Goal: Transaction & Acquisition: Purchase product/service

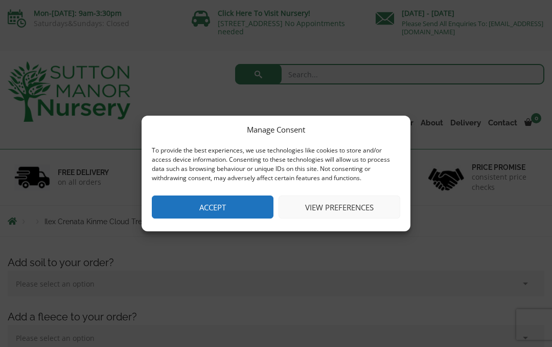
click at [348, 206] on button "View preferences" at bounding box center [340, 206] width 122 height 23
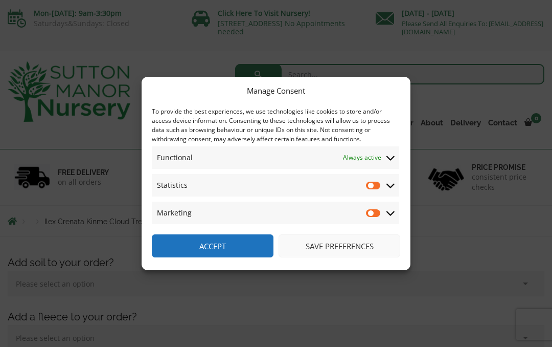
click at [373, 184] on input "Statistics" at bounding box center [373, 185] width 15 height 10
click at [373, 185] on input "Statistics" at bounding box center [373, 185] width 15 height 10
checkbox input "false"
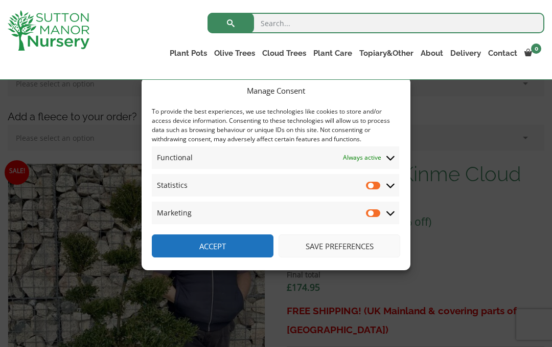
scroll to position [185, 0]
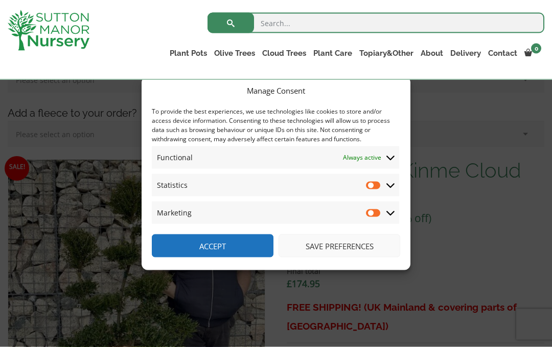
click at [352, 257] on button "Save preferences" at bounding box center [340, 245] width 122 height 23
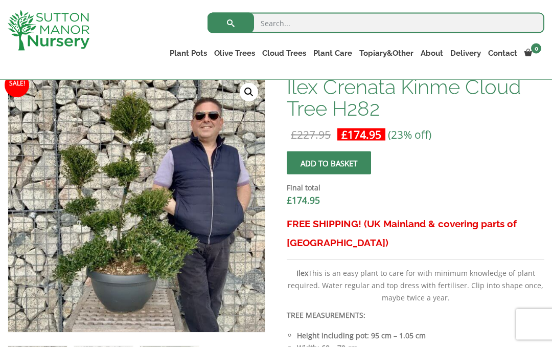
scroll to position [266, 0]
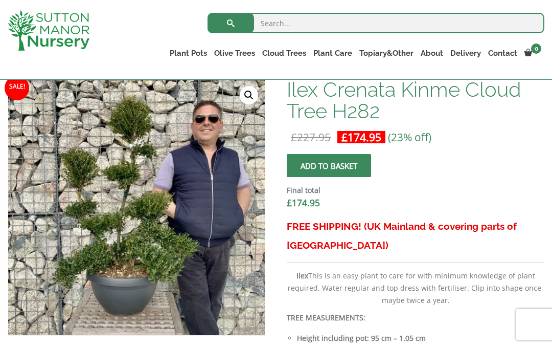
click at [0, 0] on link "Ligustrum Pom Poms" at bounding box center [0, 0] width 0 height 0
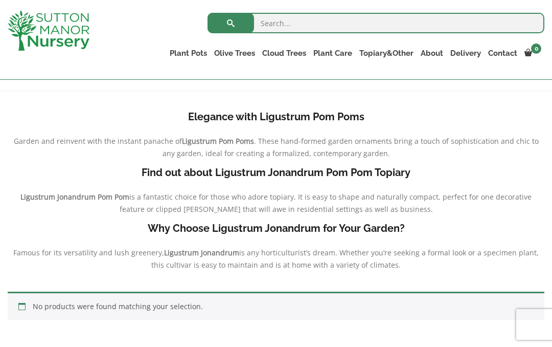
scroll to position [179, 0]
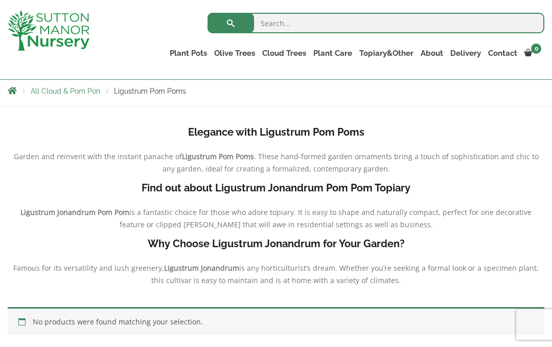
click at [0, 0] on link "Ilex Crenata Cloud Trees" at bounding box center [0, 0] width 0 height 0
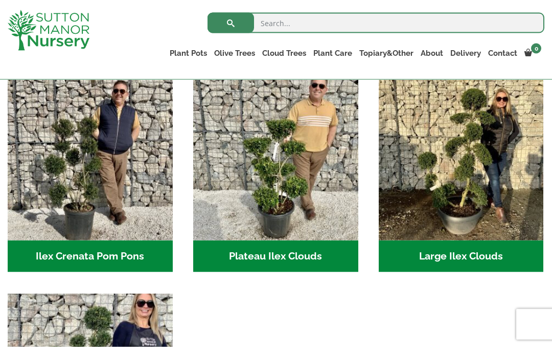
scroll to position [229, 0]
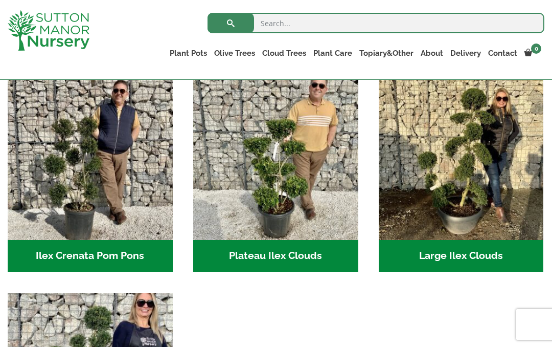
click at [288, 200] on img "Visit product category Plateau Ilex Clouds" at bounding box center [275, 157] width 165 height 165
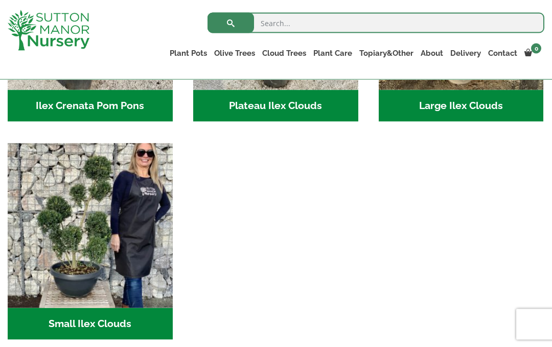
scroll to position [379, 0]
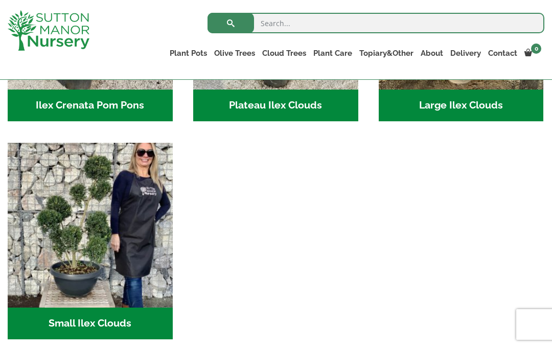
click at [95, 236] on img "Visit product category Small Ilex Clouds" at bounding box center [90, 225] width 165 height 165
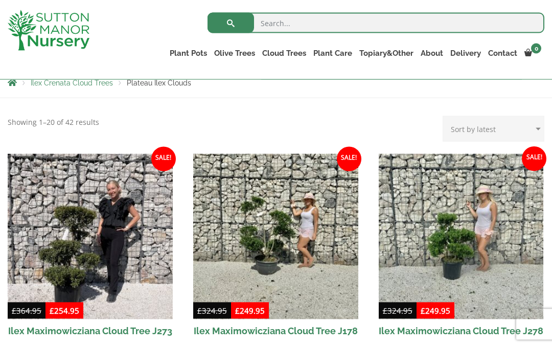
scroll to position [183, 0]
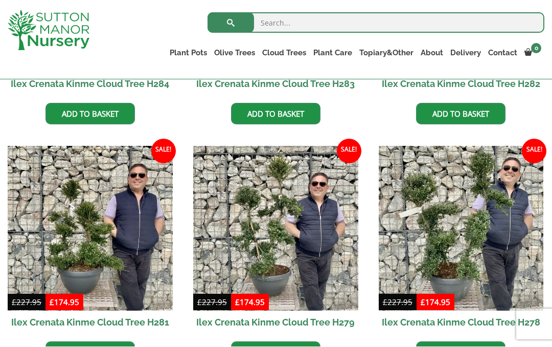
scroll to position [912, 0]
click at [298, 250] on img at bounding box center [275, 228] width 165 height 165
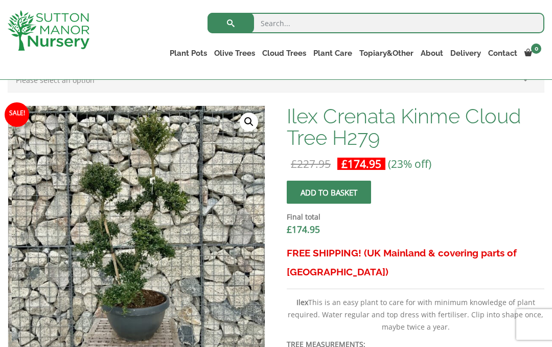
scroll to position [239, 0]
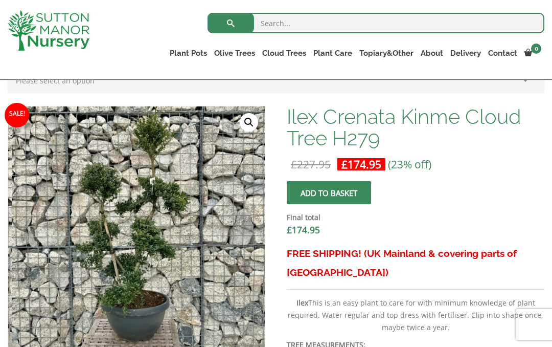
click at [250, 130] on link "🔍" at bounding box center [249, 122] width 18 height 18
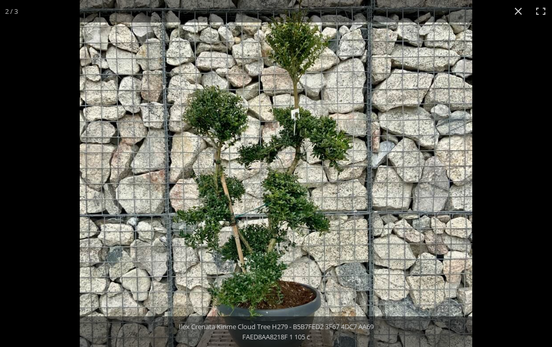
click at [514, 14] on button "Close (Esc)" at bounding box center [518, 11] width 22 height 22
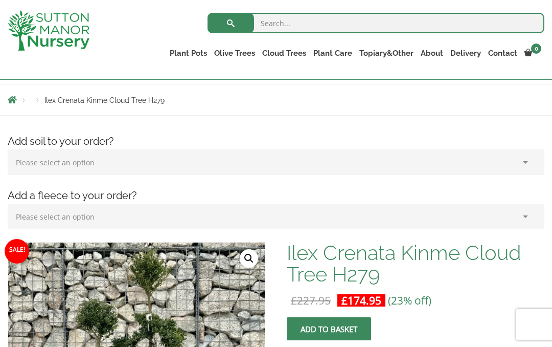
scroll to position [0, 0]
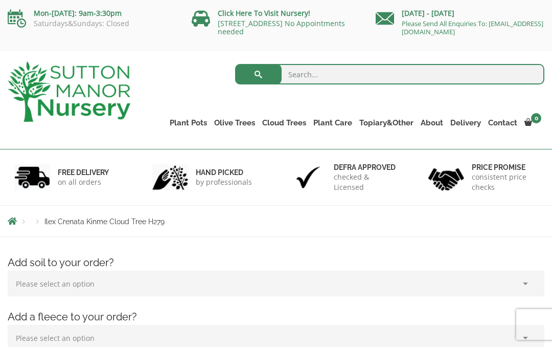
click at [0, 0] on link "Castlewellan (Cupressus)" at bounding box center [0, 0] width 0 height 0
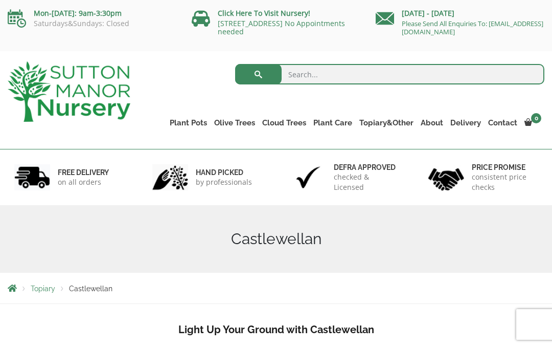
click at [0, 0] on link "Gnarled Olive Trees (Bella Range)" at bounding box center [0, 0] width 0 height 0
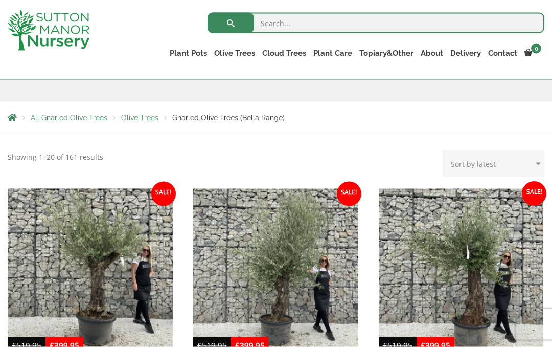
scroll to position [153, 0]
click at [0, 0] on link "Multi Stem Olives (Arcadia Range)" at bounding box center [0, 0] width 0 height 0
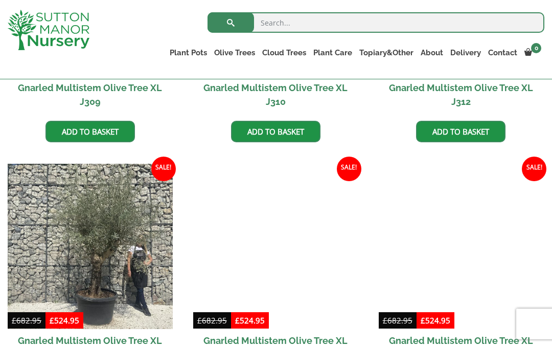
scroll to position [865, 0]
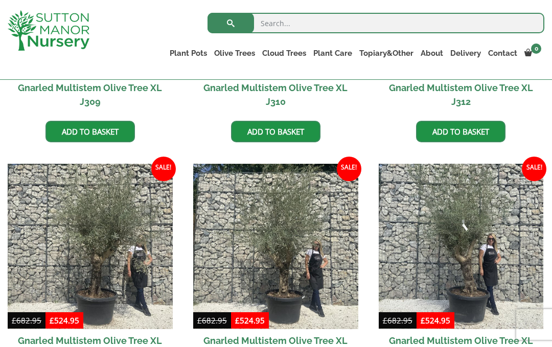
click at [0, 0] on link "Ilex Crenata Cloud Trees" at bounding box center [0, 0] width 0 height 0
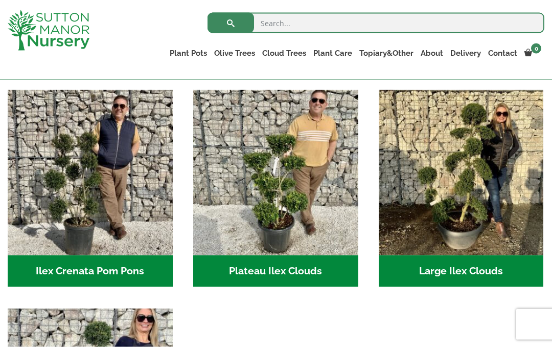
scroll to position [214, 0]
click at [474, 215] on img "Visit product category Large Ilex Clouds" at bounding box center [461, 171] width 165 height 165
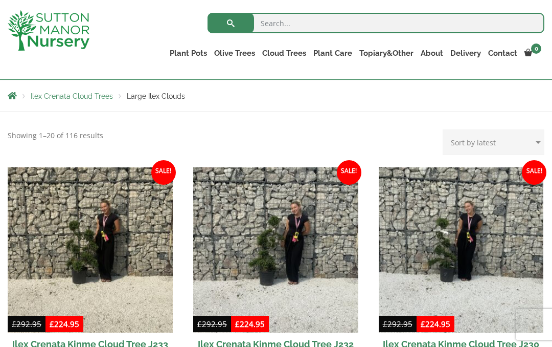
scroll to position [174, 0]
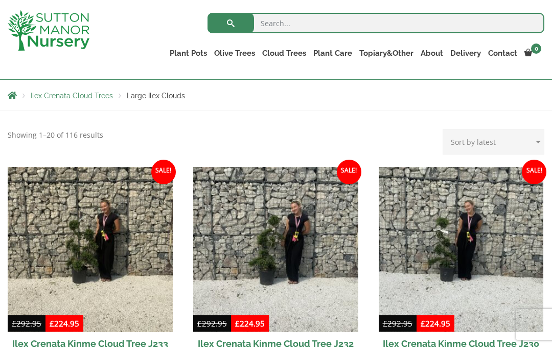
click at [98, 254] on img at bounding box center [90, 249] width 165 height 165
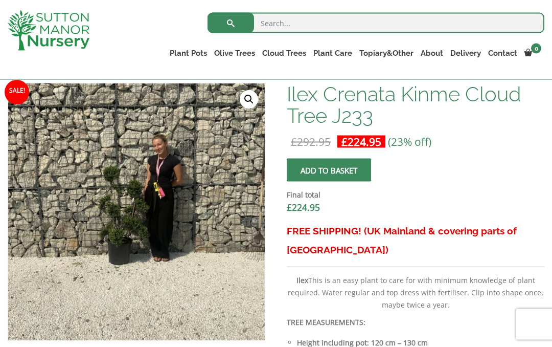
scroll to position [262, 0]
click at [170, 272] on img at bounding box center [263, 338] width 511 height 511
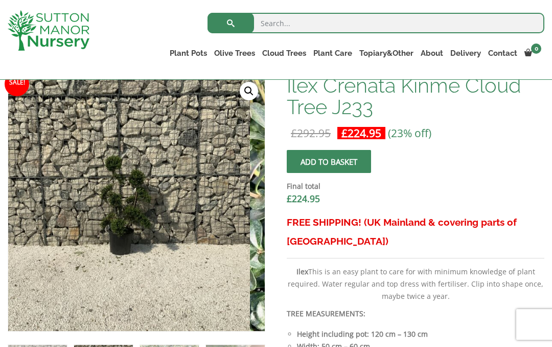
scroll to position [272, 0]
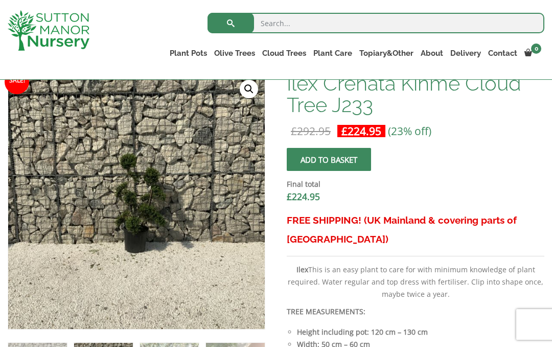
click at [181, 233] on img at bounding box center [263, 328] width 511 height 511
click at [237, 99] on img at bounding box center [263, 328] width 511 height 511
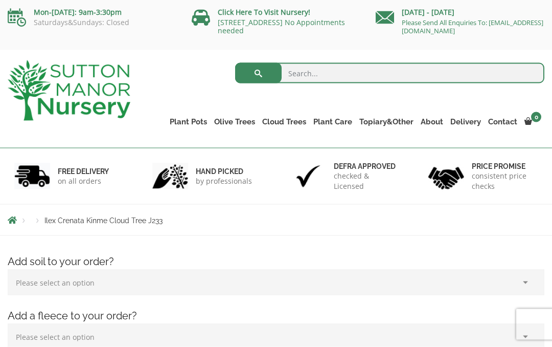
scroll to position [0, 0]
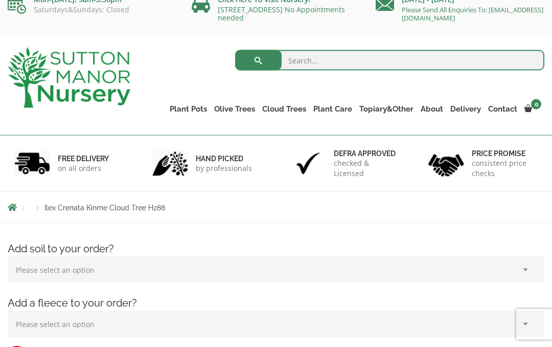
scroll to position [12, 0]
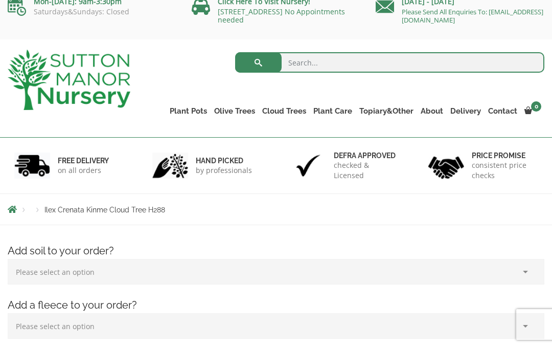
click at [0, 0] on link "Ilex Crenata Cloud Trees" at bounding box center [0, 0] width 0 height 0
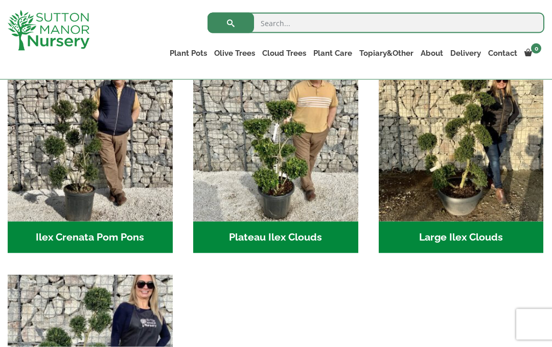
scroll to position [247, 0]
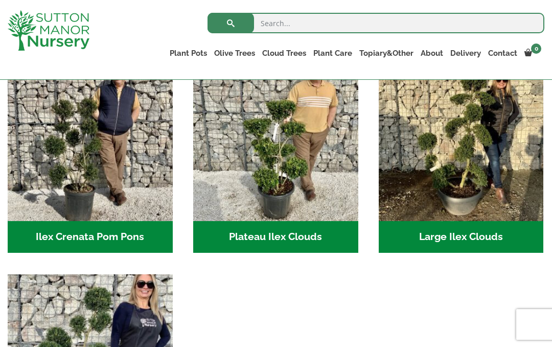
click at [479, 179] on img "Visit product category Large Ilex Clouds" at bounding box center [461, 138] width 165 height 165
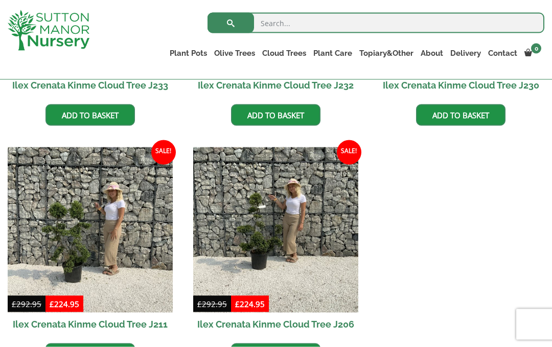
scroll to position [433, 0]
click at [113, 255] on img at bounding box center [90, 229] width 165 height 165
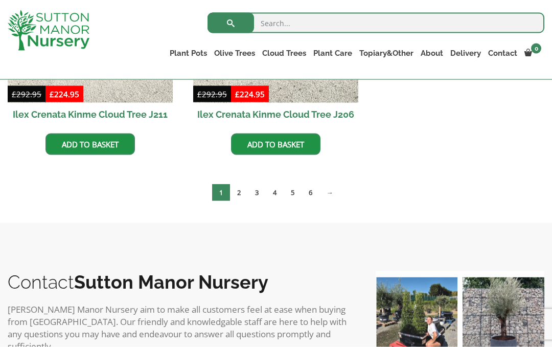
scroll to position [638, 0]
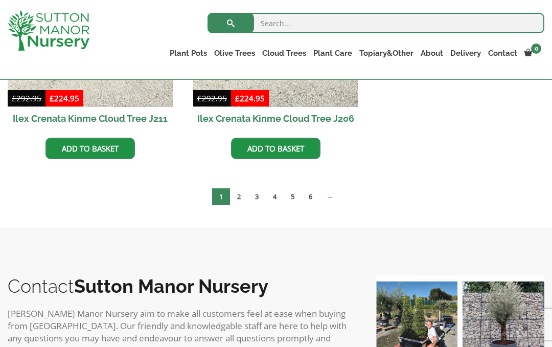
click at [241, 195] on link "2" at bounding box center [239, 196] width 18 height 17
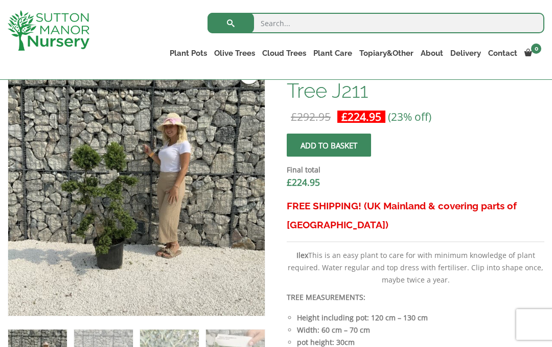
scroll to position [291, 0]
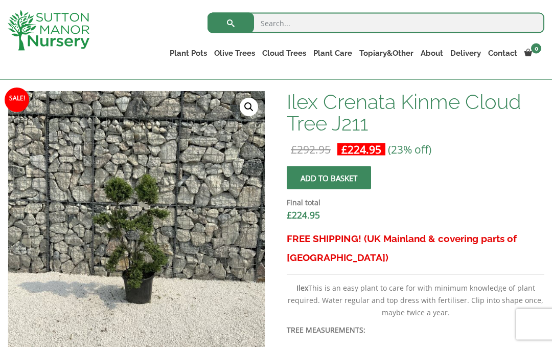
click at [247, 110] on link "🔍" at bounding box center [249, 107] width 18 height 18
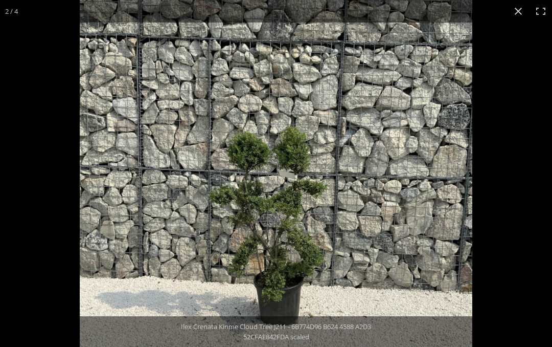
click at [513, 9] on button "Close (Esc)" at bounding box center [518, 11] width 22 height 22
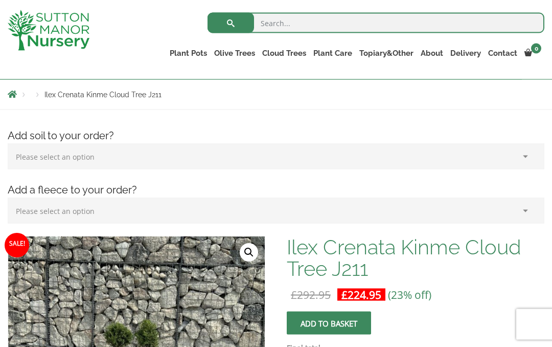
scroll to position [100, 0]
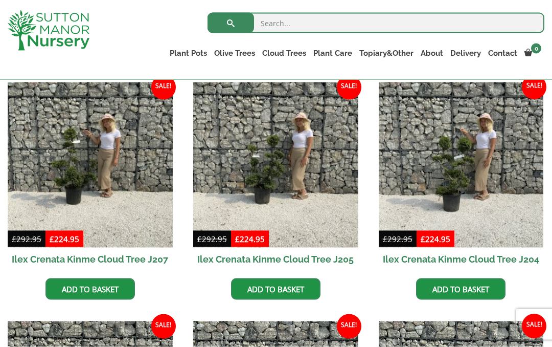
scroll to position [260, 0]
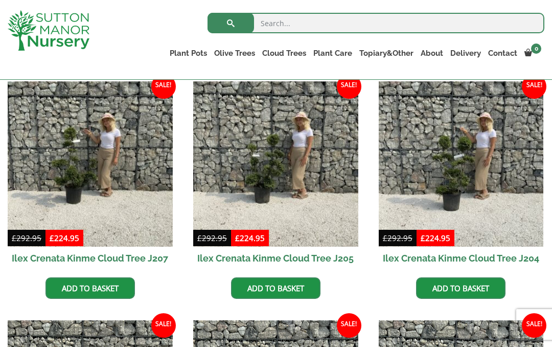
click at [303, 189] on img at bounding box center [275, 163] width 165 height 165
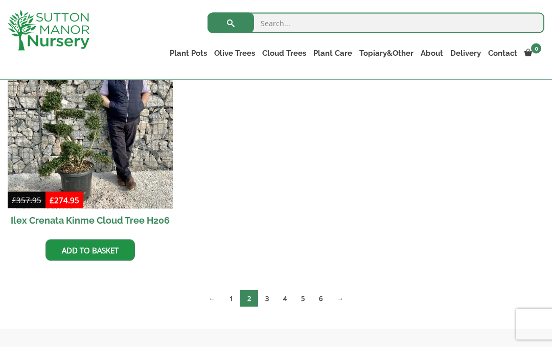
scroll to position [778, 0]
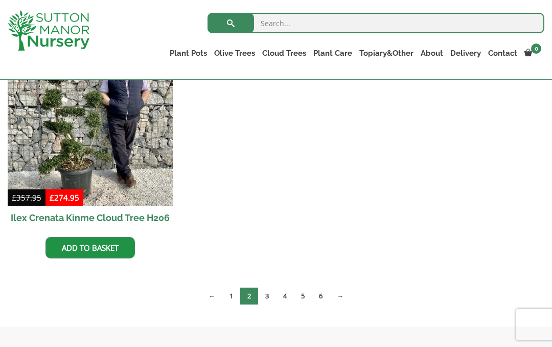
click at [267, 297] on link "3" at bounding box center [267, 295] width 18 height 17
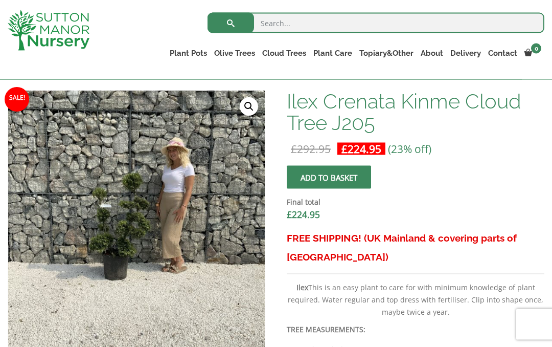
scroll to position [256, 0]
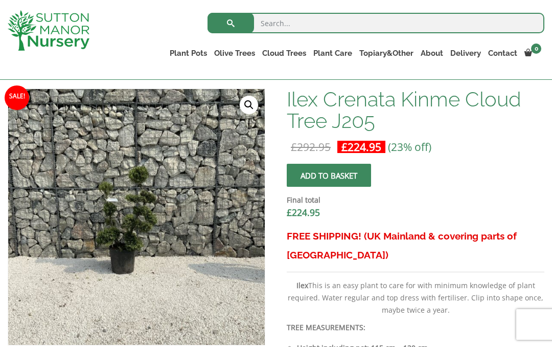
click at [249, 105] on link "🔍" at bounding box center [249, 105] width 18 height 18
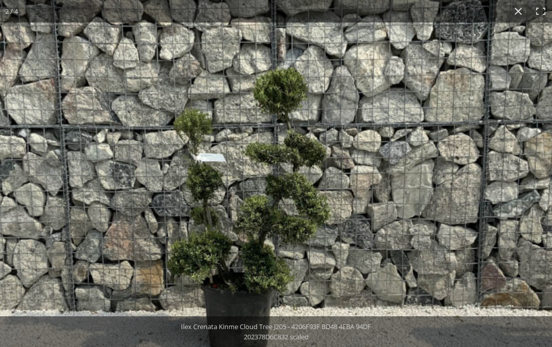
click at [512, 17] on button "Close (Esc)" at bounding box center [518, 11] width 22 height 22
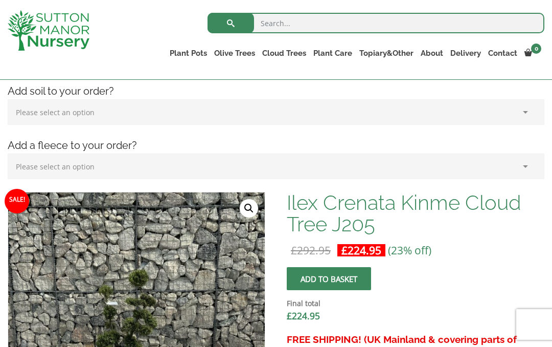
scroll to position [145, 0]
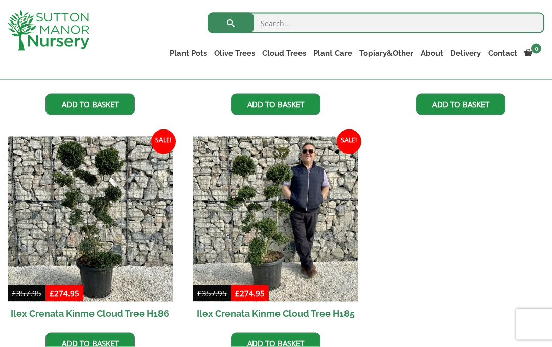
scroll to position [444, 0]
click at [282, 233] on img at bounding box center [275, 218] width 165 height 165
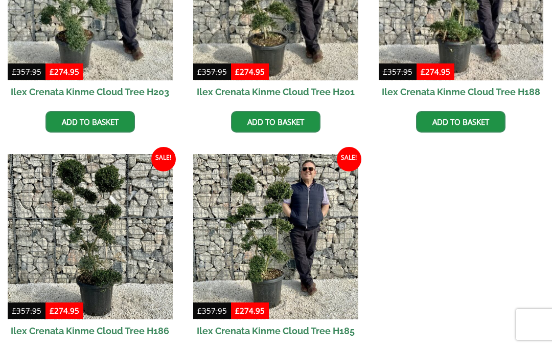
scroll to position [490, 0]
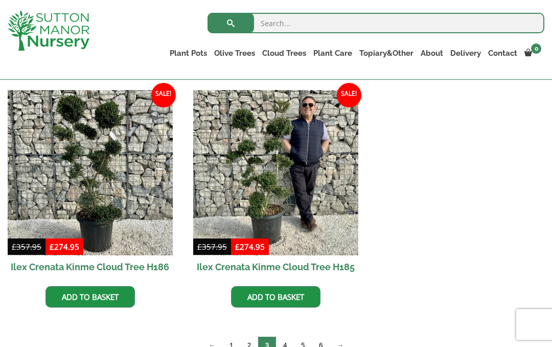
click at [289, 297] on link "Add to basket" at bounding box center [275, 296] width 89 height 21
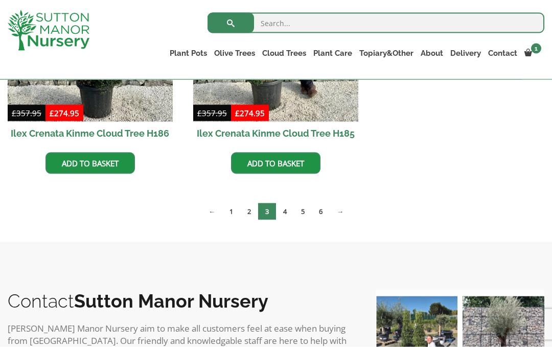
scroll to position [627, 0]
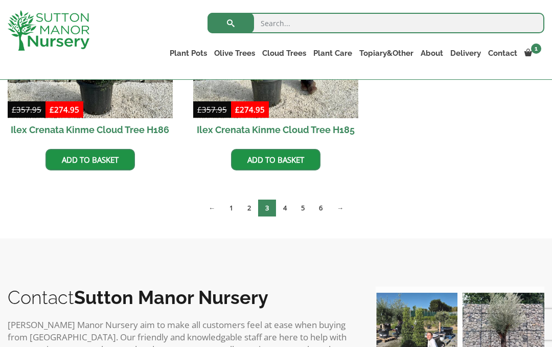
click at [286, 211] on link "4" at bounding box center [285, 207] width 18 height 17
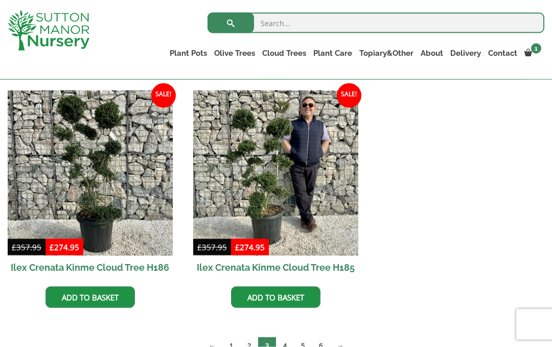
scroll to position [490, 0]
click at [94, 190] on img at bounding box center [90, 172] width 165 height 165
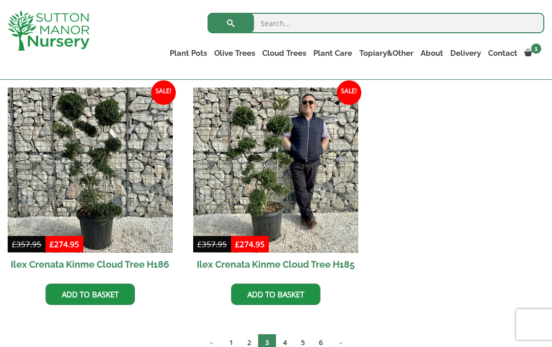
scroll to position [505, 0]
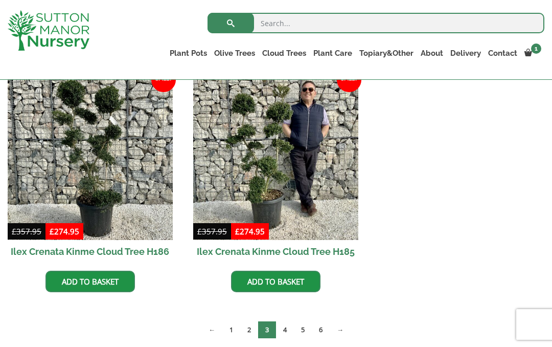
click at [288, 331] on link "4" at bounding box center [285, 329] width 18 height 17
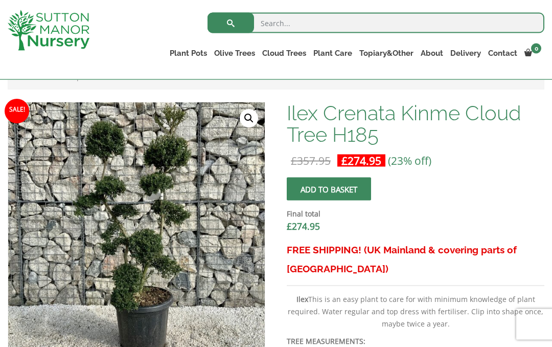
scroll to position [243, 0]
click at [253, 117] on link "🔍" at bounding box center [249, 118] width 18 height 18
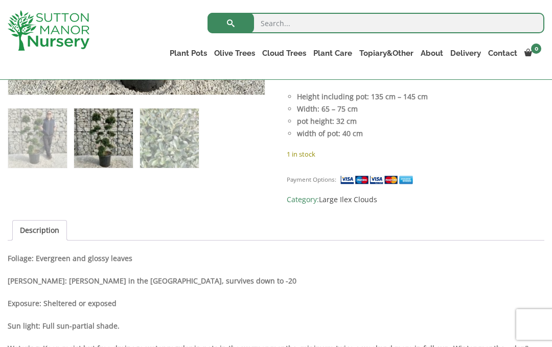
scroll to position [490, 0]
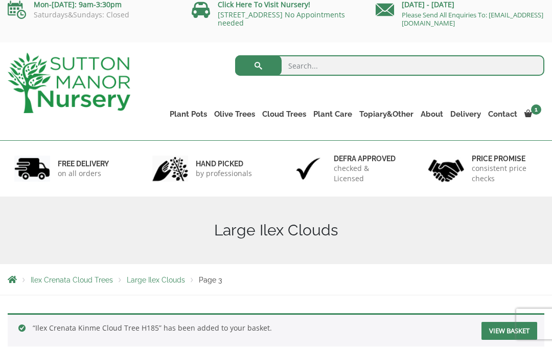
scroll to position [9, 0]
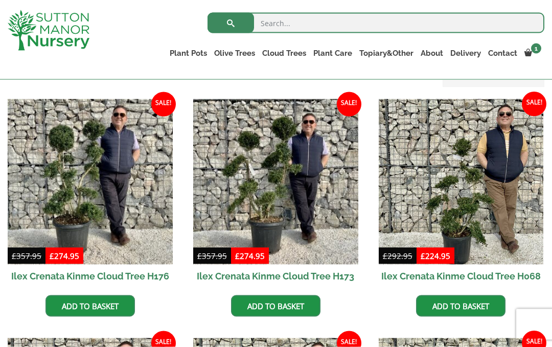
scroll to position [242, 0]
click at [295, 196] on img at bounding box center [275, 181] width 165 height 165
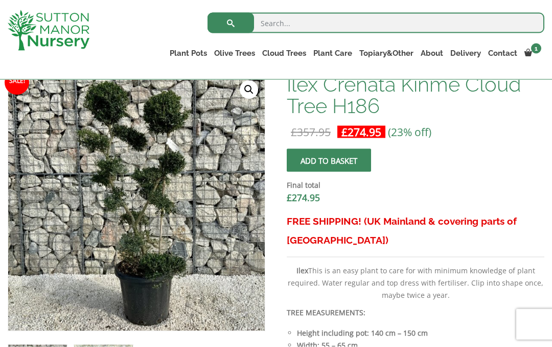
scroll to position [271, 0]
click at [254, 81] on img at bounding box center [263, 329] width 511 height 511
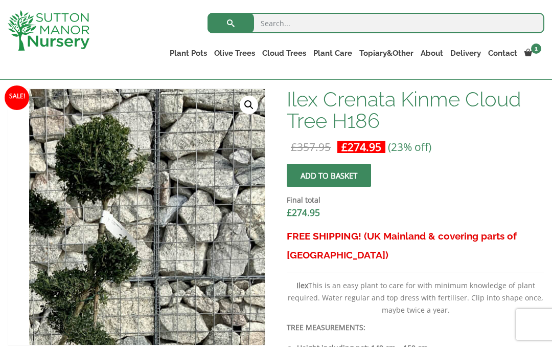
scroll to position [254, 0]
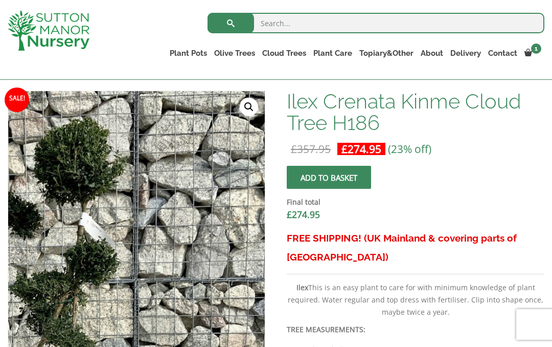
click at [244, 110] on link "🔍" at bounding box center [249, 107] width 18 height 18
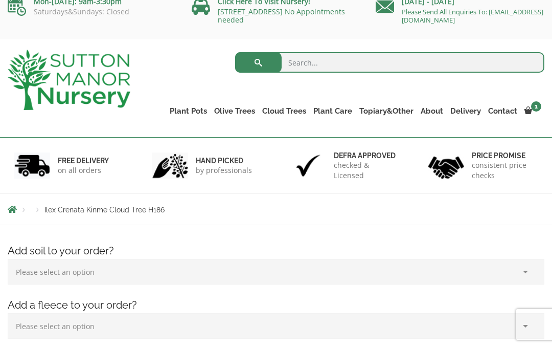
scroll to position [4, 0]
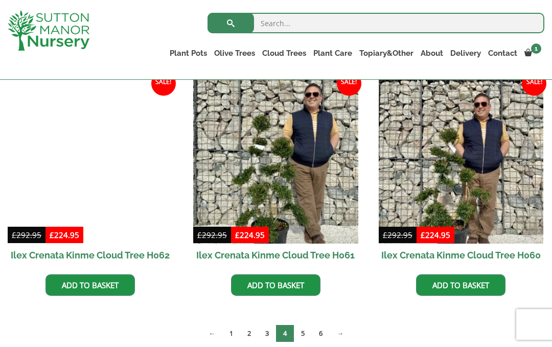
scroll to position [746, 0]
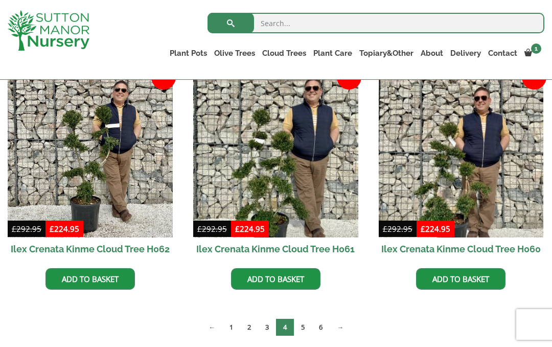
click at [300, 326] on link "5" at bounding box center [303, 327] width 18 height 17
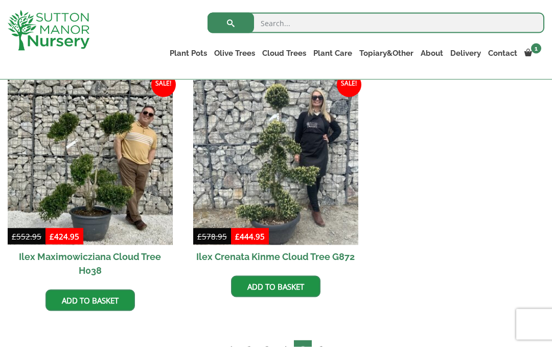
scroll to position [264, 0]
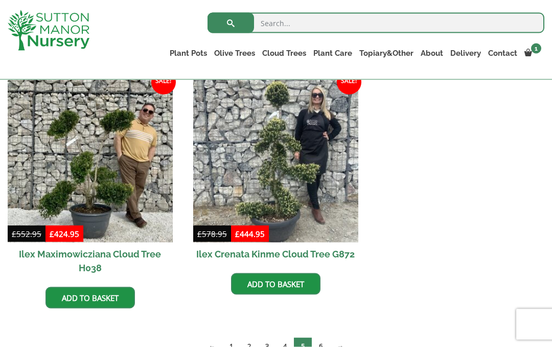
click at [324, 346] on link "6" at bounding box center [321, 345] width 18 height 17
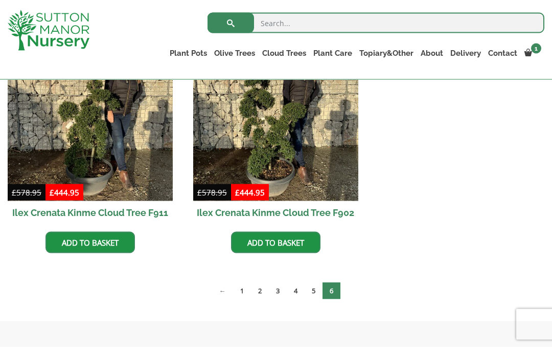
scroll to position [783, 0]
click at [98, 147] on img at bounding box center [90, 117] width 165 height 165
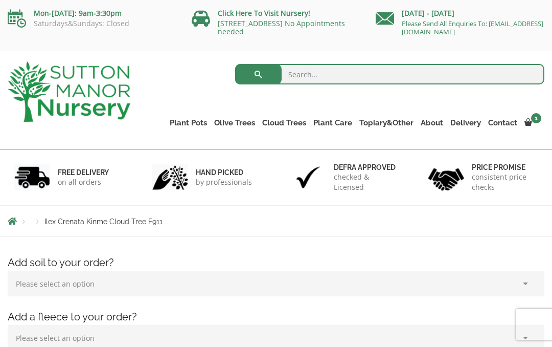
click at [0, 0] on link "View cart" at bounding box center [0, 0] width 0 height 0
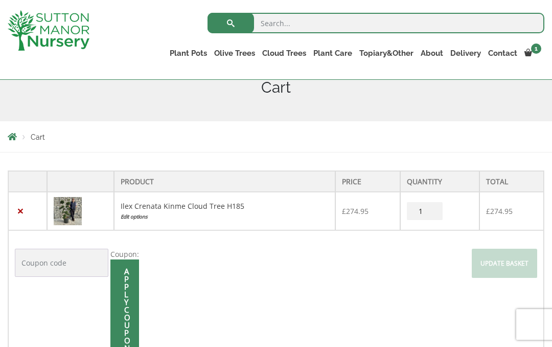
scroll to position [140, 0]
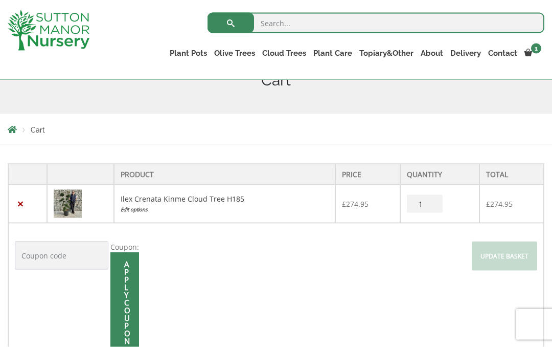
click at [72, 207] on img at bounding box center [68, 204] width 28 height 28
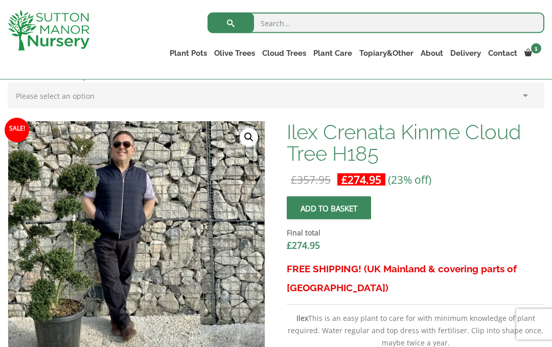
scroll to position [224, 0]
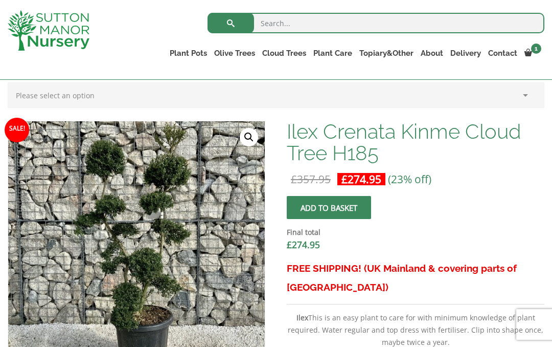
click at [247, 144] on link "🔍" at bounding box center [249, 137] width 18 height 18
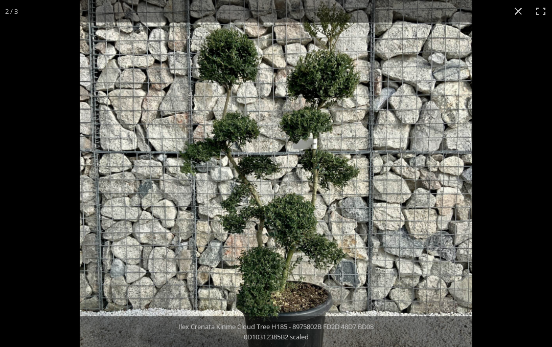
click at [367, 109] on img at bounding box center [276, 196] width 393 height 393
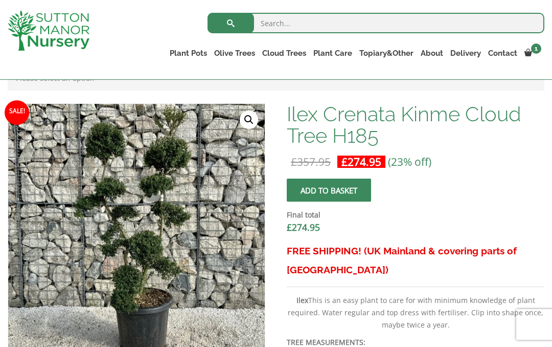
scroll to position [267, 0]
